Goal: Information Seeking & Learning: Learn about a topic

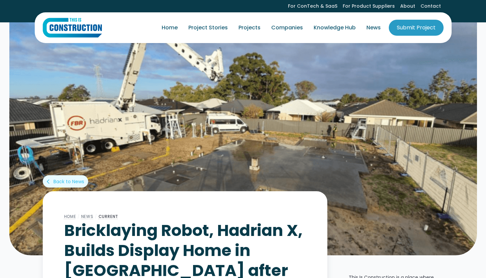
scroll to position [1955, 0]
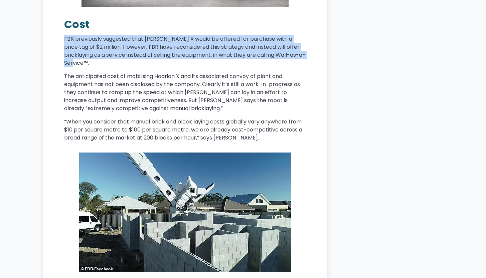
drag, startPoint x: 64, startPoint y: 33, endPoint x: 308, endPoint y: 47, distance: 245.0
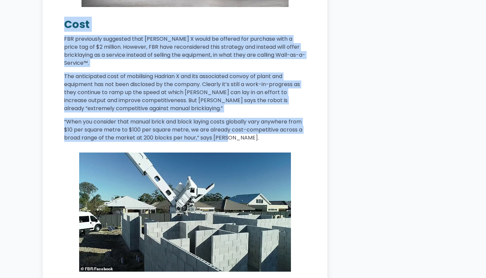
drag, startPoint x: 237, startPoint y: 125, endPoint x: 46, endPoint y: 19, distance: 217.9
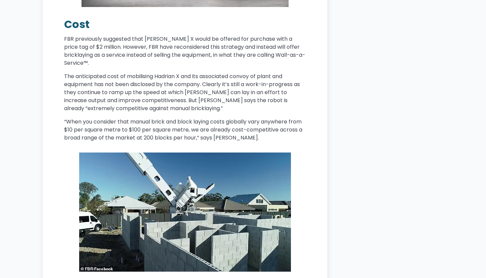
click at [216, 118] on p "“When you consider that manual brick and block laying costs globally vary anywh…" at bounding box center [185, 130] width 242 height 24
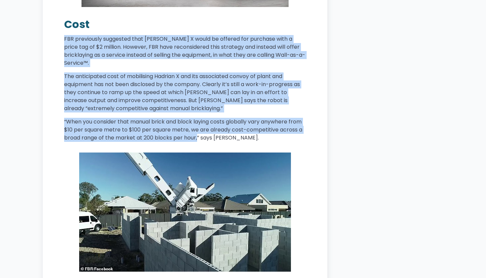
drag, startPoint x: 197, startPoint y: 122, endPoint x: 62, endPoint y: 30, distance: 163.7
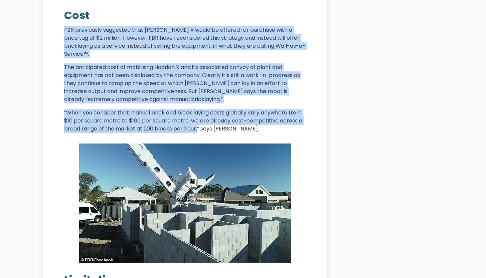
scroll to position [1965, 0]
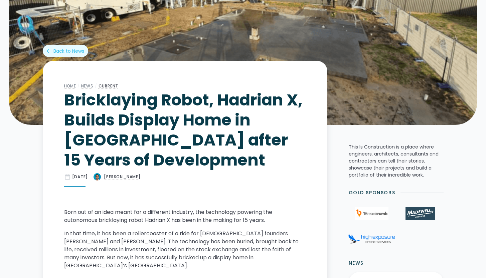
scroll to position [146, 0]
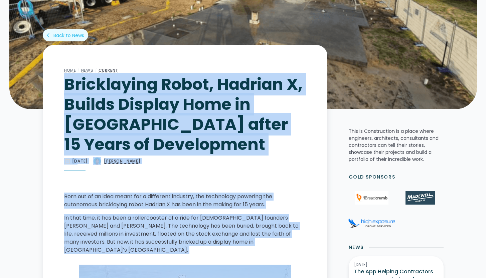
drag, startPoint x: 286, startPoint y: 73, endPoint x: 64, endPoint y: 81, distance: 222.3
copy main "Loremipsumd Sitam, Consect A, Elitse Doeiusm Temp in Utlab etdol 61 Magna al En…"
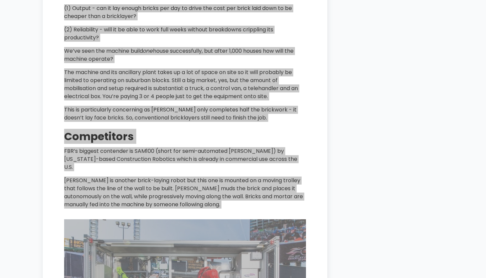
scroll to position [2213, 0]
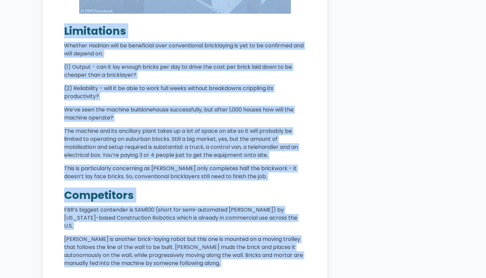
click at [258, 165] on p "This is particularly concerning as [PERSON_NAME] only completes half the brickw…" at bounding box center [185, 173] width 242 height 16
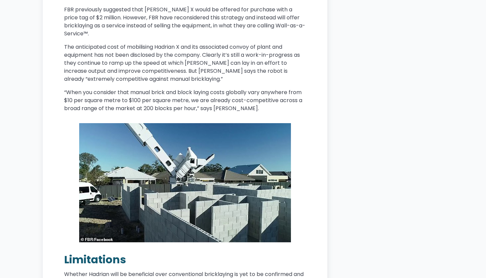
scroll to position [1985, 0]
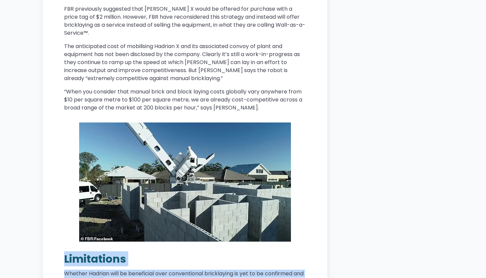
drag, startPoint x: 164, startPoint y: 157, endPoint x: 62, endPoint y: 242, distance: 131.7
click at [62, 242] on main "Home / News / Current Bricklaying Robot, Hadrian X, Builds Display Home in [GEO…" at bounding box center [185, 280] width 285 height 4149
copy div "Loremipsumd Sitamet Consect adip el seddoeiusm temp incididuntut laboreetdol ma…"
